Goal: Task Accomplishment & Management: Manage account settings

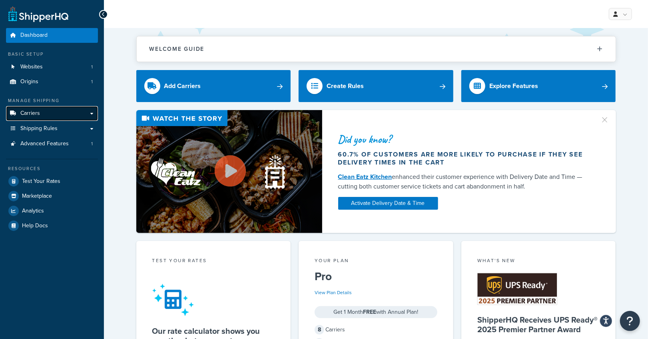
click at [41, 116] on link "Carriers" at bounding box center [52, 113] width 92 height 15
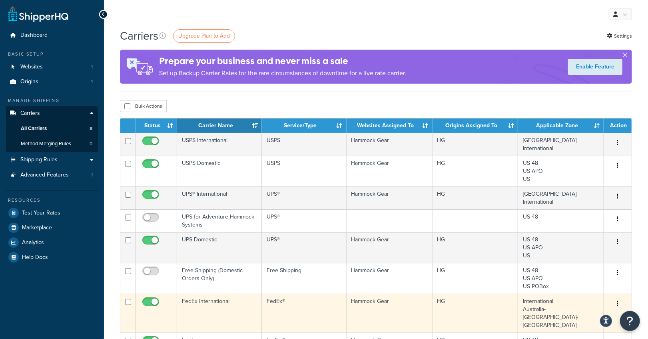
click at [213, 298] on td "FedEx International" at bounding box center [219, 313] width 85 height 39
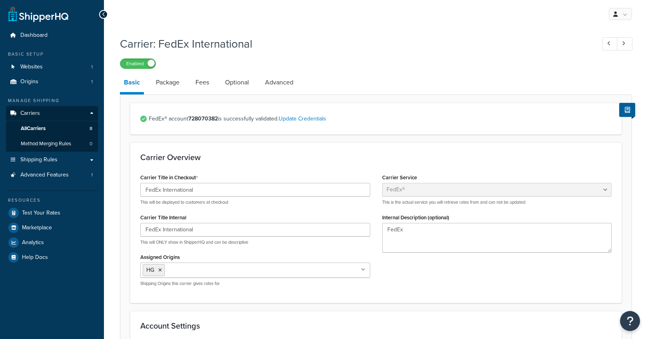
select select "fedEx"
select select "REGULAR_PICKUP"
select select "YOUR_PACKAGING"
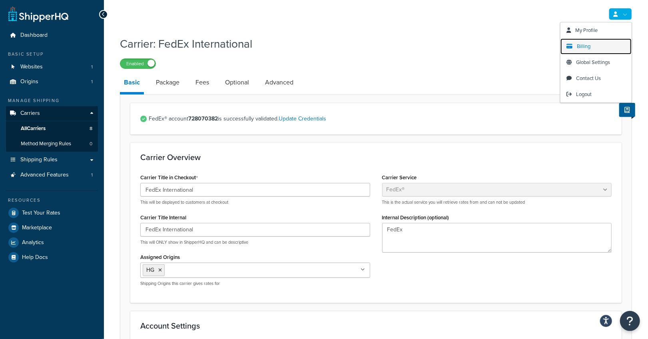
click at [586, 48] on span "Billing" at bounding box center [584, 46] width 14 height 8
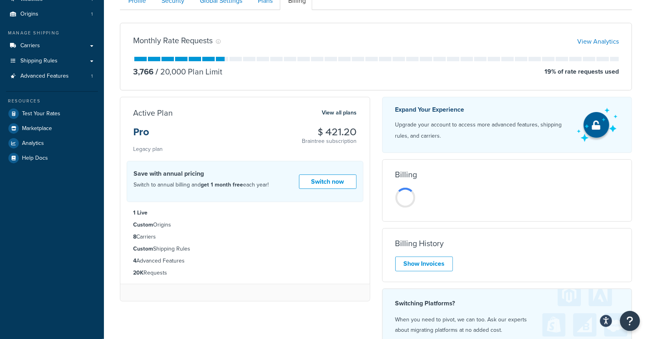
scroll to position [69, 0]
